Goal: Navigation & Orientation: Find specific page/section

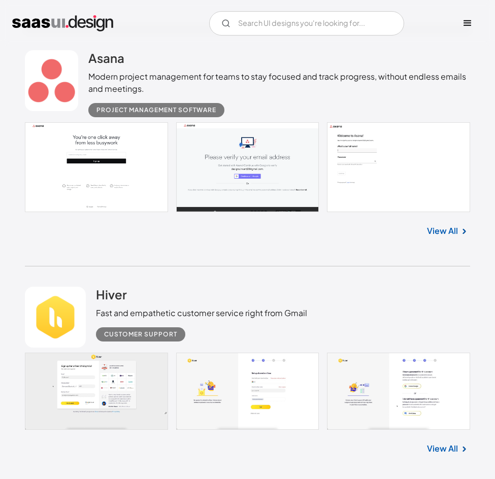
scroll to position [4926, 0]
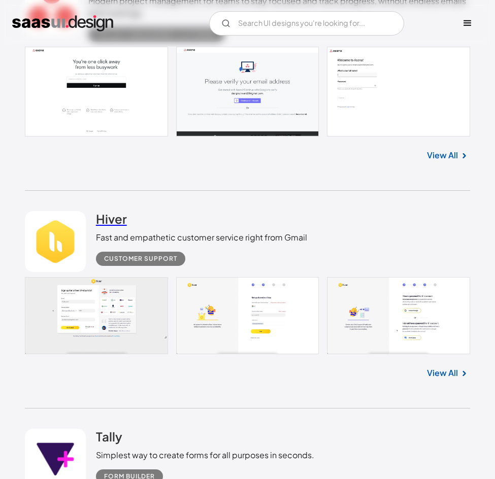
click at [108, 217] on h2 "Hiver" at bounding box center [111, 218] width 31 height 15
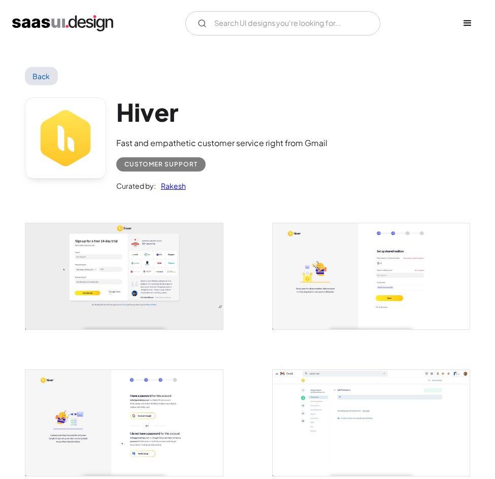
click at [158, 114] on h1 "Hiver" at bounding box center [221, 111] width 211 height 29
click at [71, 136] on link at bounding box center [65, 137] width 81 height 81
